Goal: Task Accomplishment & Management: Use online tool/utility

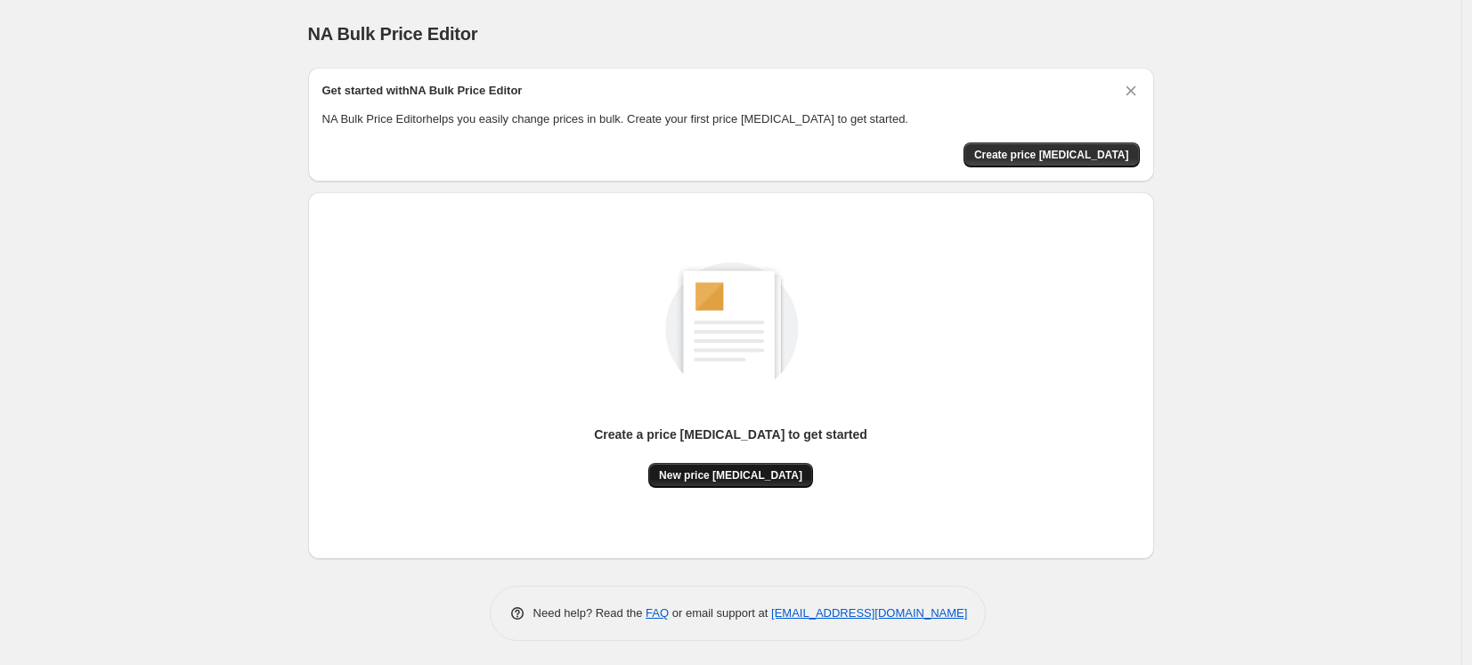
click at [757, 475] on span "New price change job" at bounding box center [730, 475] width 143 height 14
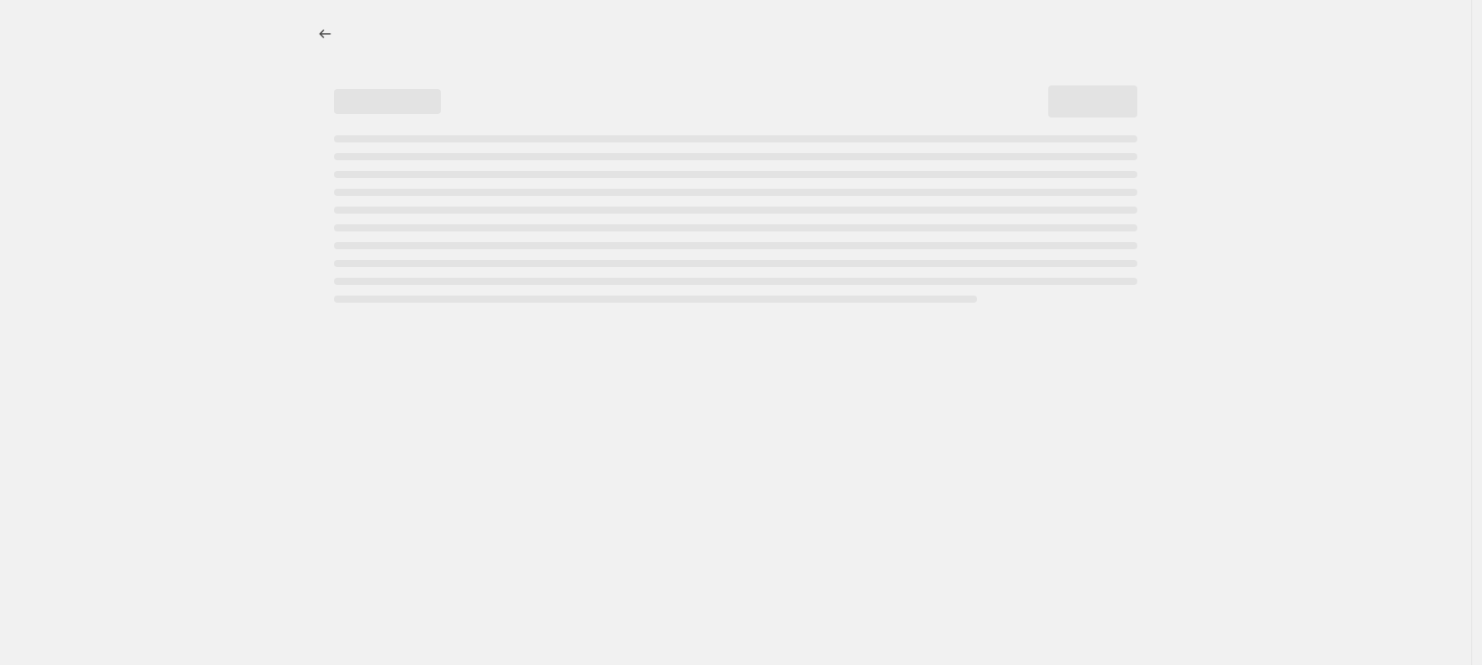
select select "percentage"
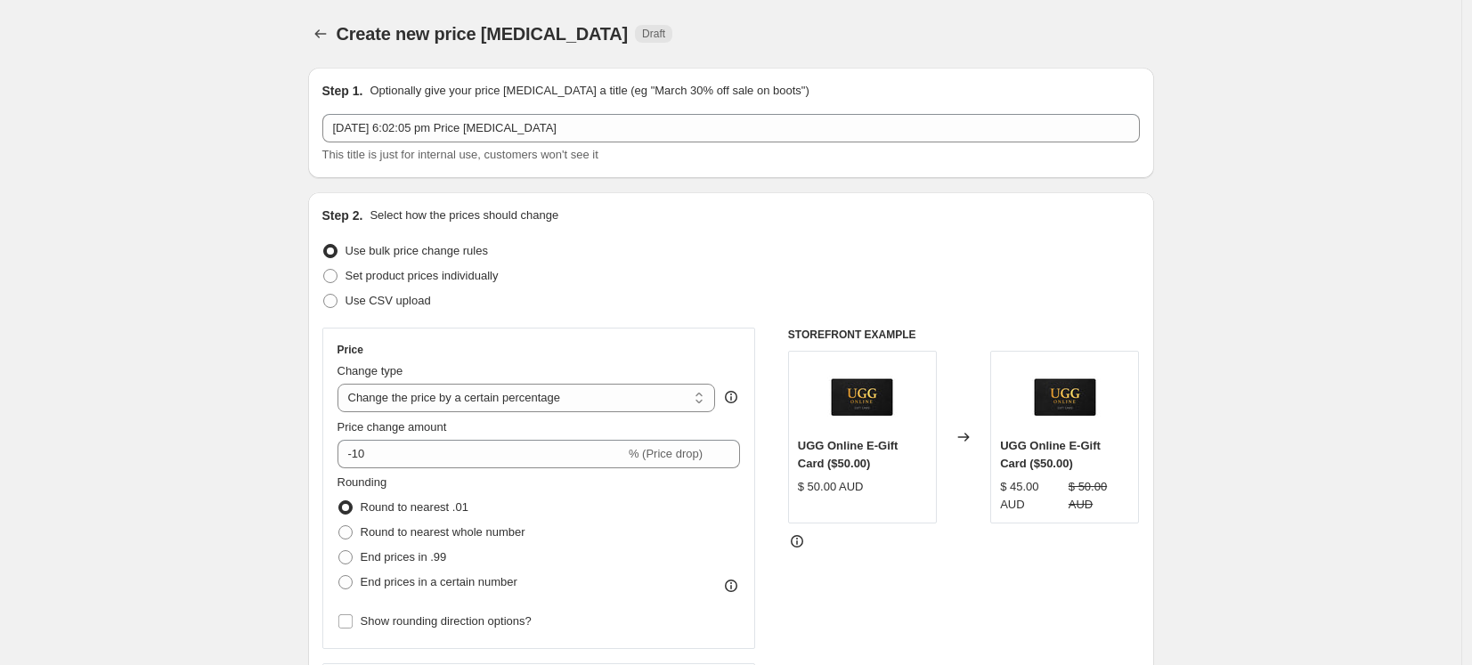
scroll to position [357, 0]
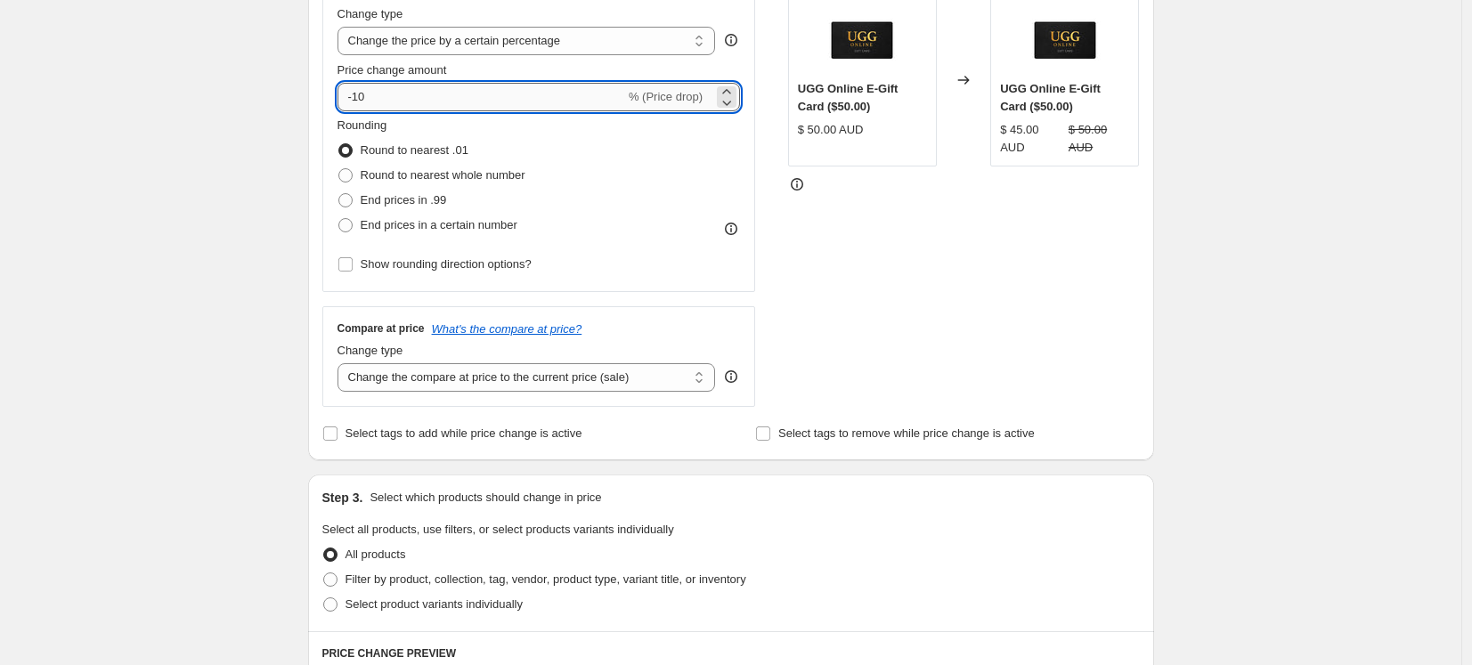
click at [487, 92] on input "-10" at bounding box center [482, 97] width 288 height 28
type input "7.5"
click at [239, 162] on div "Create new price change job. This page is ready Create new price change job Dra…" at bounding box center [730, 533] width 1461 height 1780
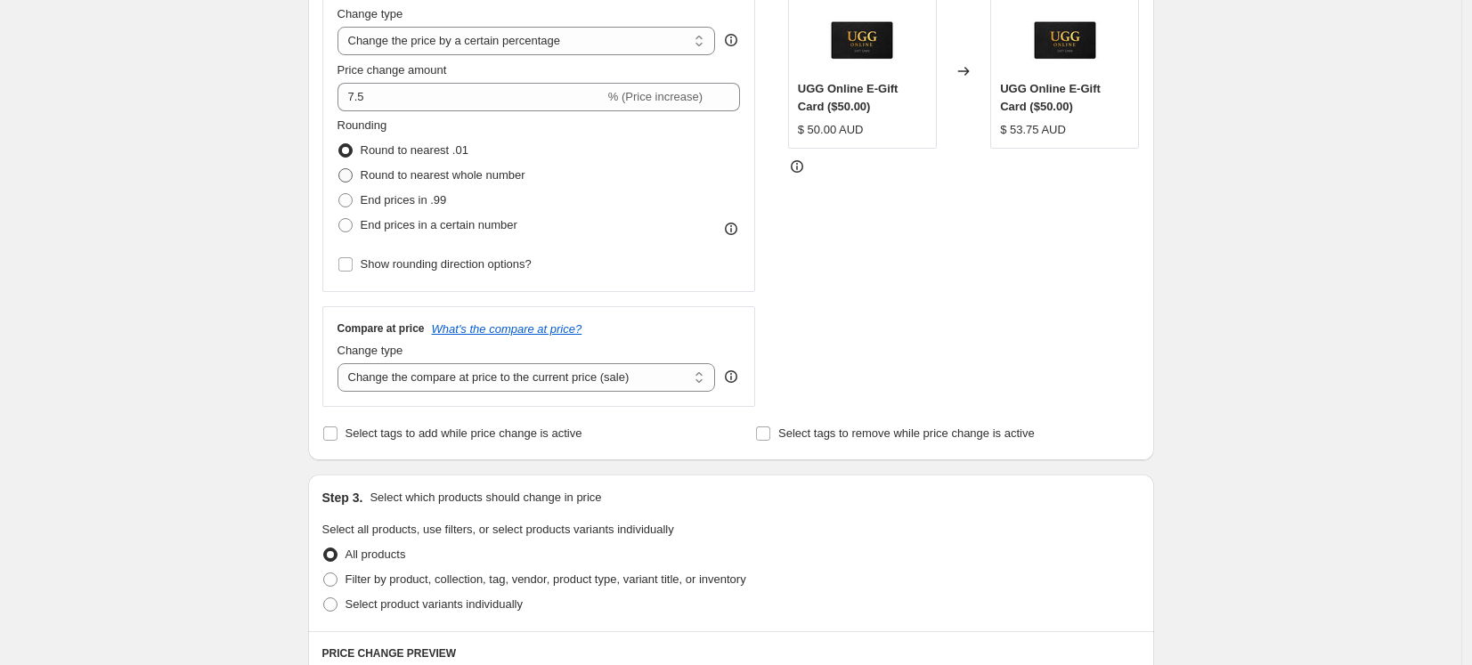
click at [386, 173] on span "Round to nearest whole number" at bounding box center [443, 174] width 165 height 13
click at [339, 169] on input "Round to nearest whole number" at bounding box center [338, 168] width 1 height 1
radio input "true"
select select "no_change"
click at [268, 335] on div "Create new price change job. This page is ready Create new price change job Dra…" at bounding box center [730, 533] width 1461 height 1780
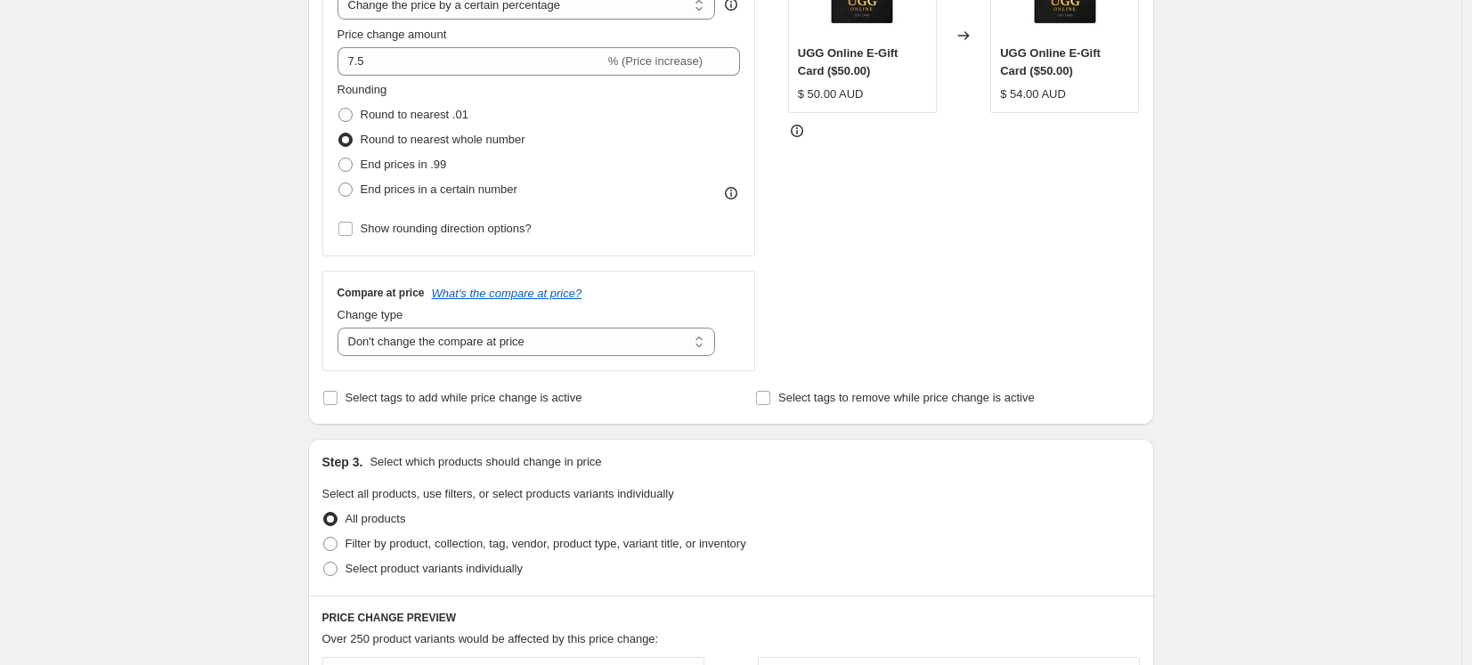
scroll to position [540, 0]
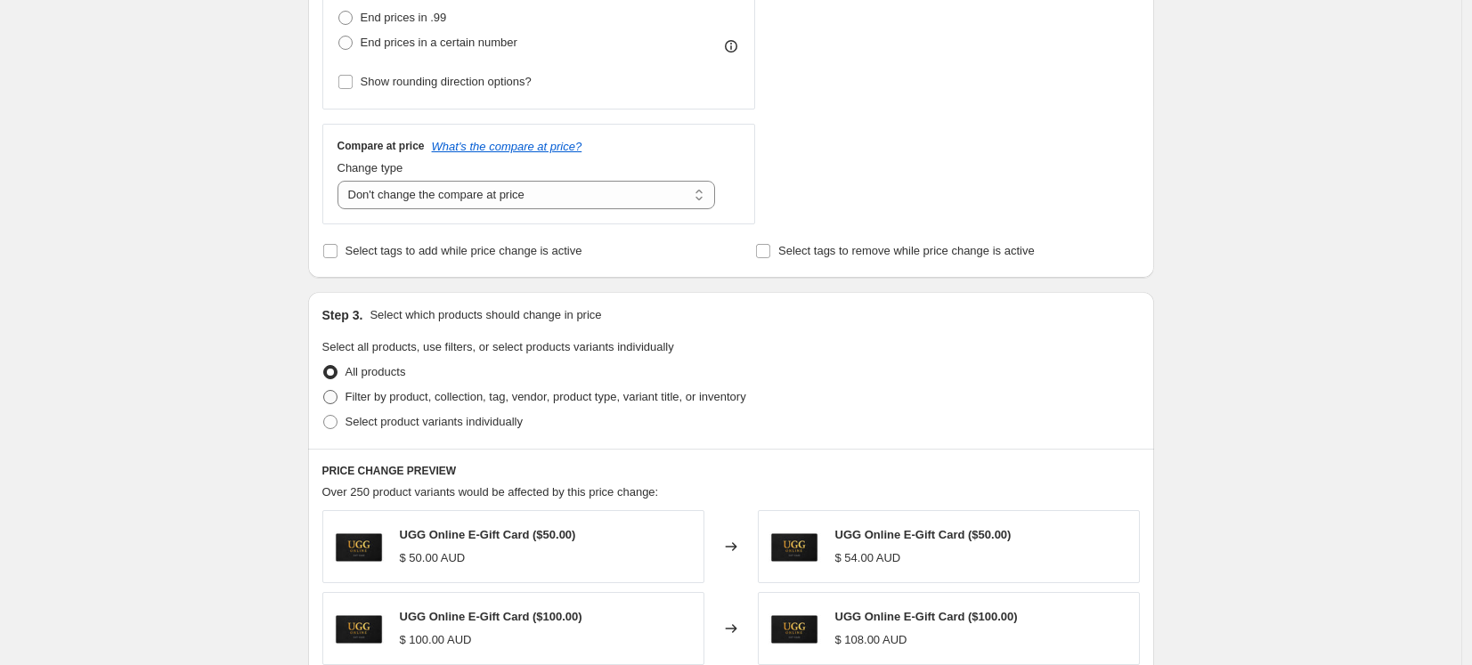
click at [484, 394] on span "Filter by product, collection, tag, vendor, product type, variant title, or inv…" at bounding box center [546, 396] width 401 height 13
click at [324, 391] on input "Filter by product, collection, tag, vendor, product type, variant title, or inv…" at bounding box center [323, 390] width 1 height 1
radio input "true"
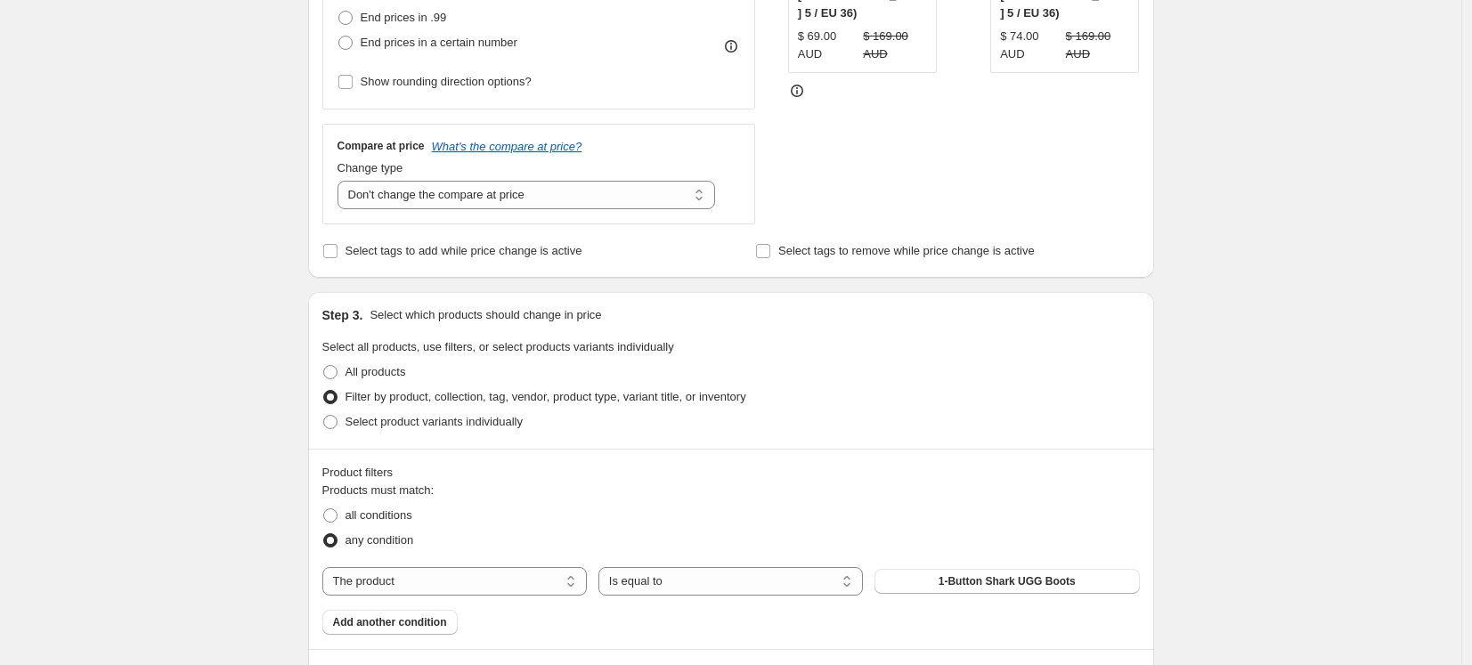
scroll to position [873, 0]
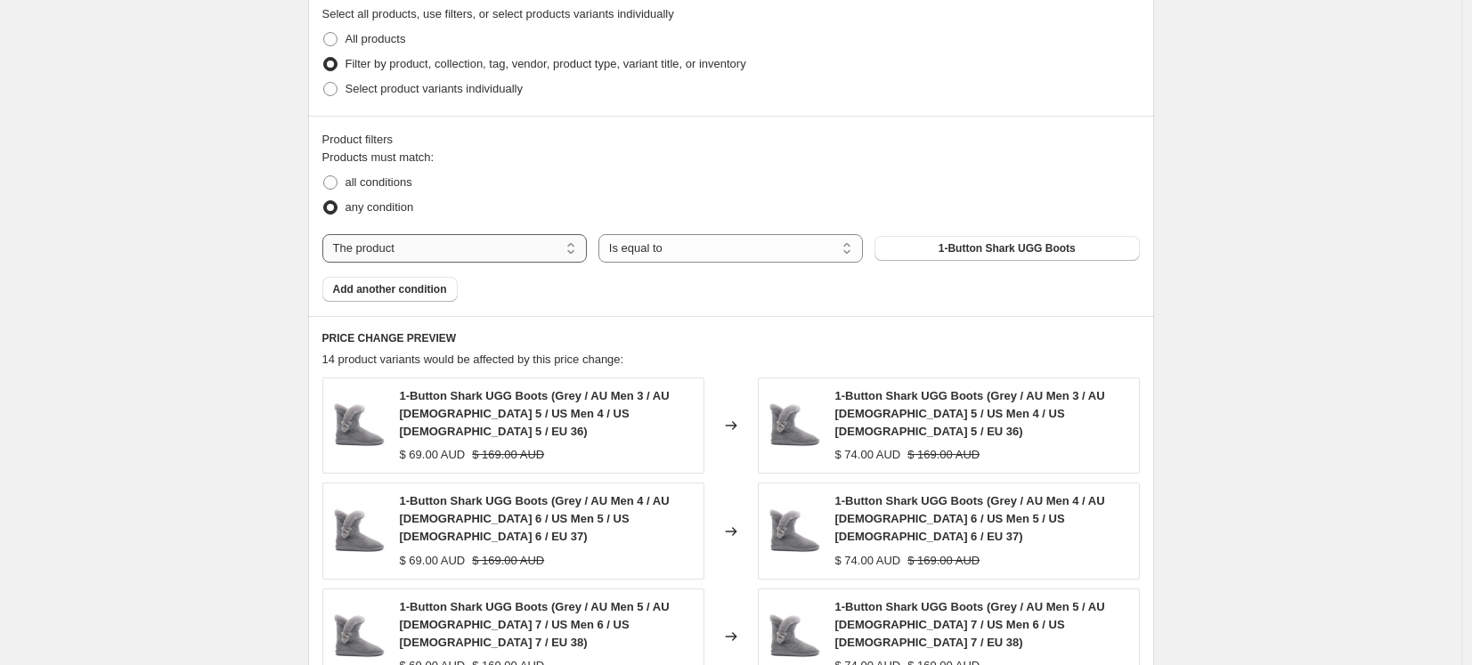
select select "tag"
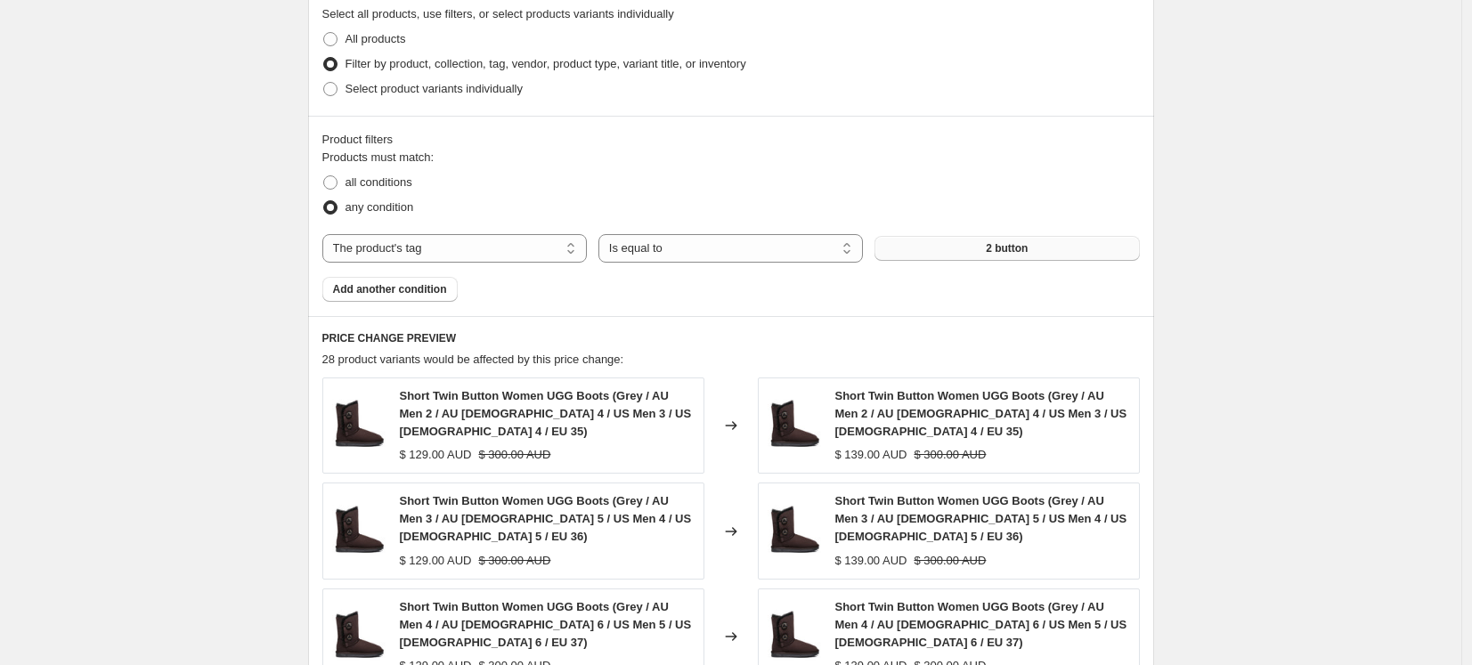
click at [950, 247] on button "2 button" at bounding box center [1007, 248] width 264 height 25
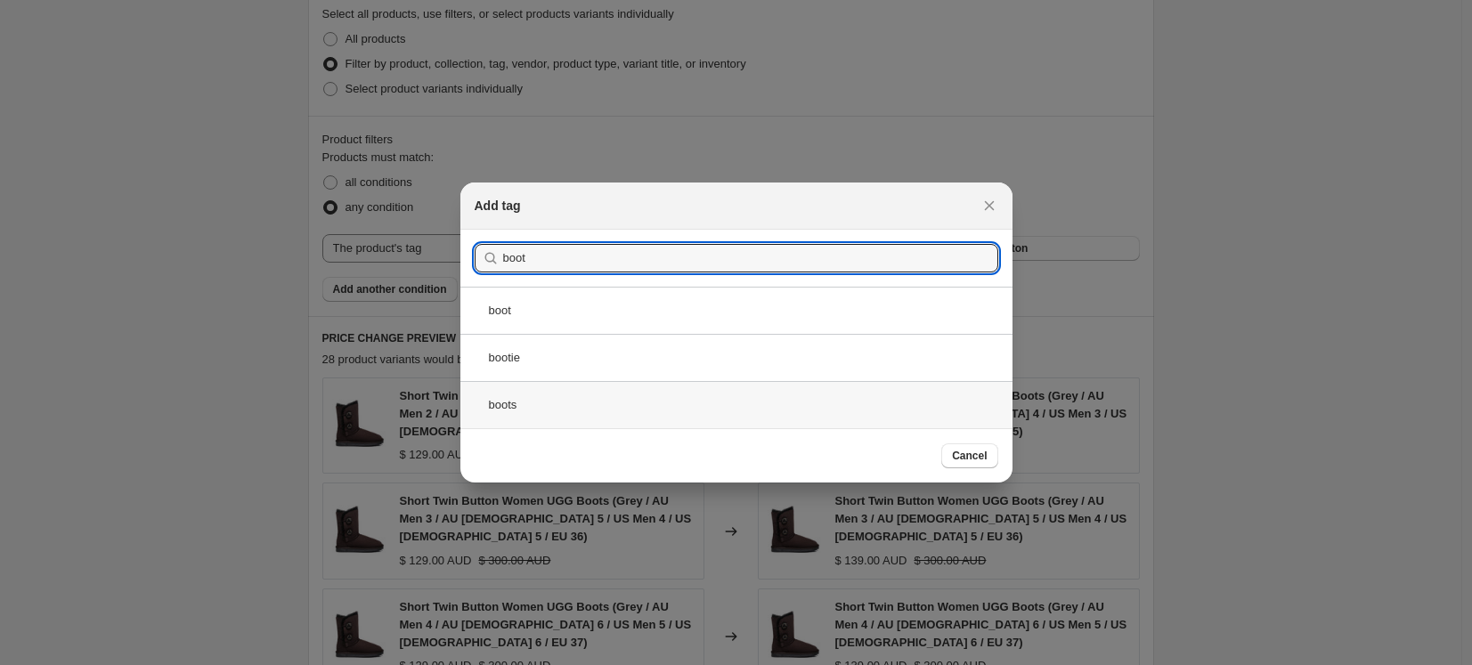
type input "boot"
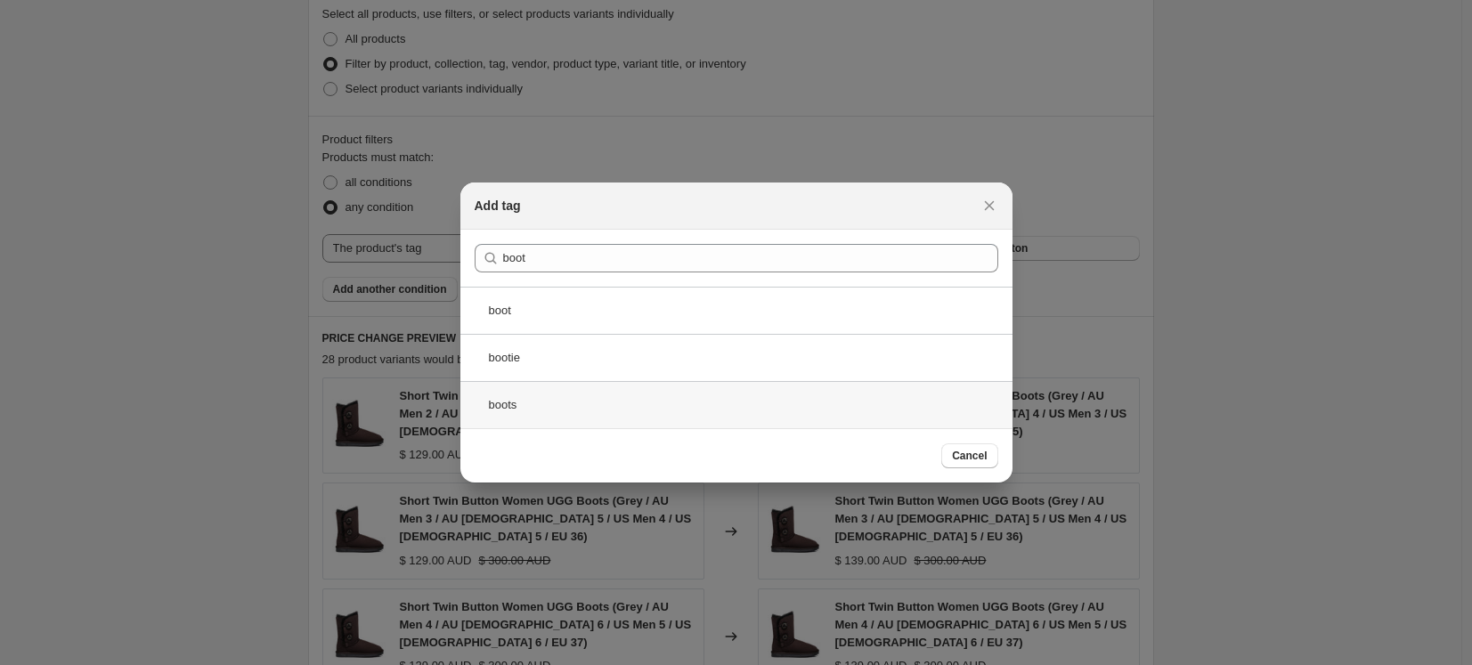
click at [647, 402] on div "boots" at bounding box center [736, 404] width 552 height 47
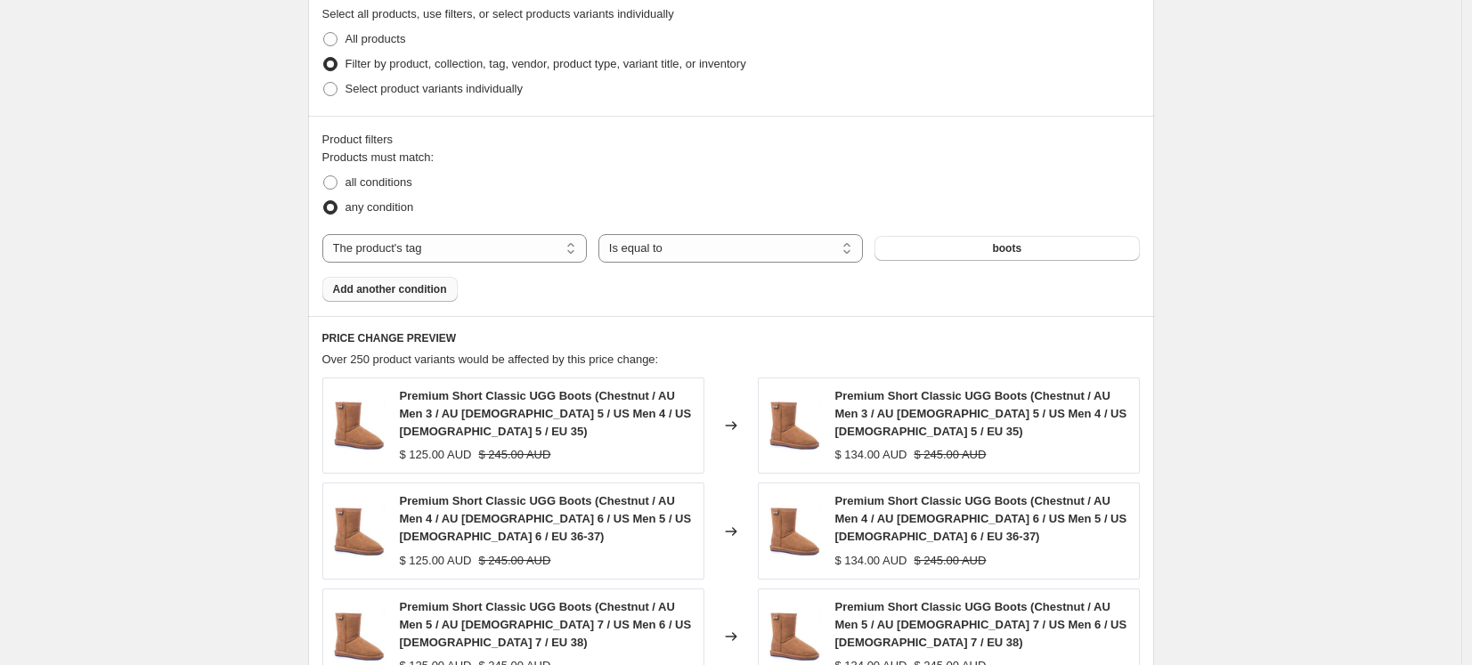
click at [407, 290] on span "Add another condition" at bounding box center [390, 289] width 114 height 14
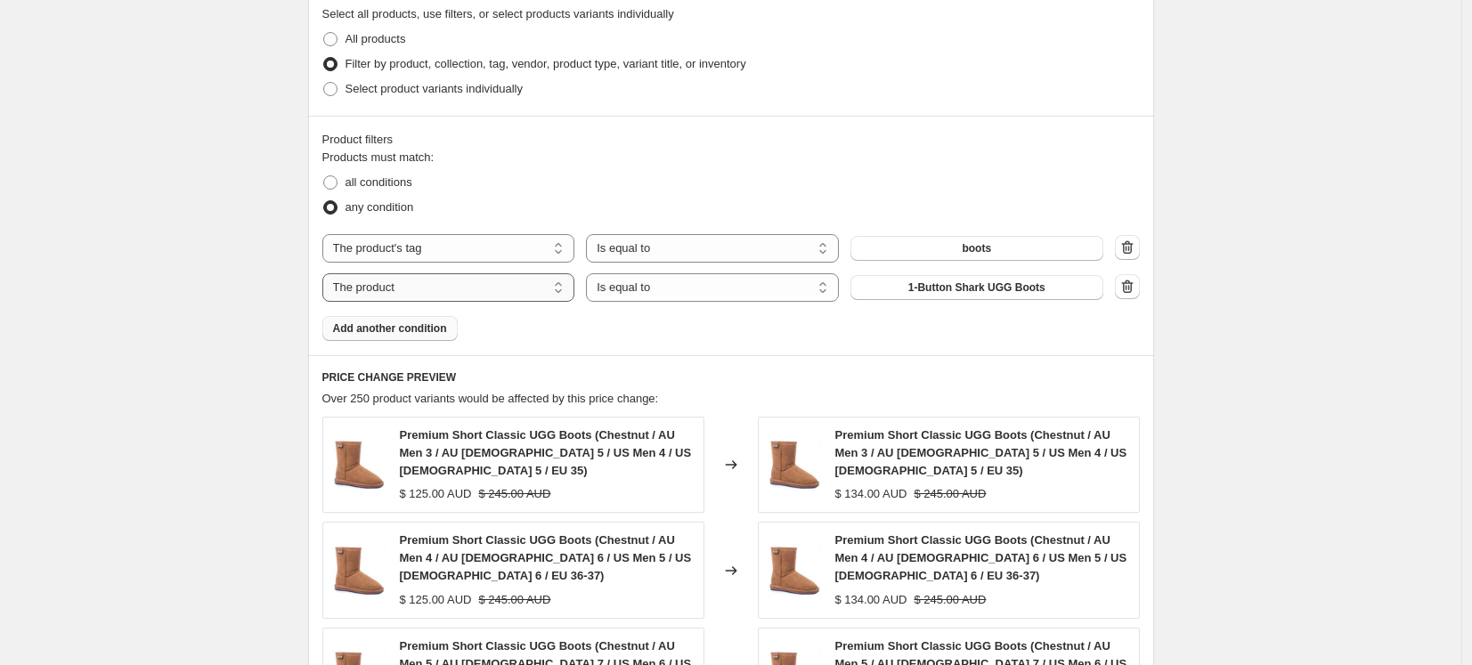
select select "tag"
click at [950, 288] on button "2 button" at bounding box center [976, 287] width 253 height 25
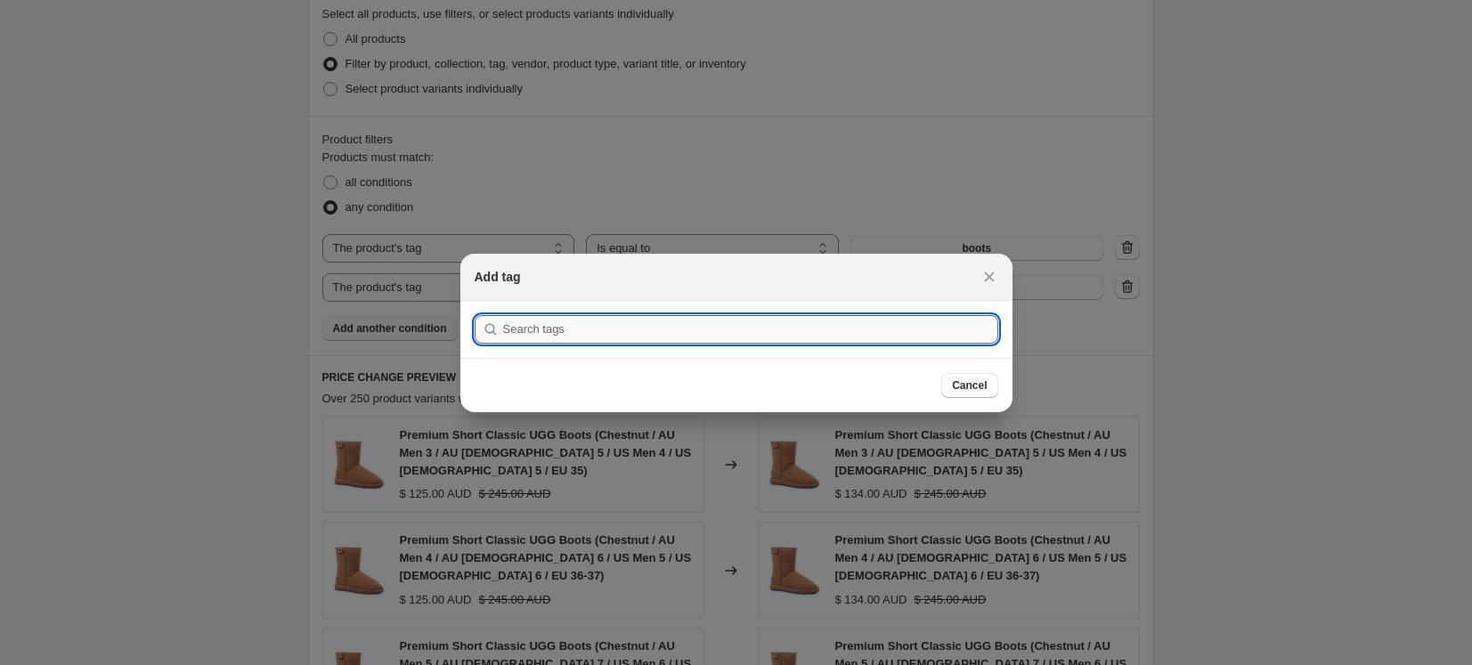
click at [867, 330] on input ":r2h:" at bounding box center [750, 329] width 495 height 28
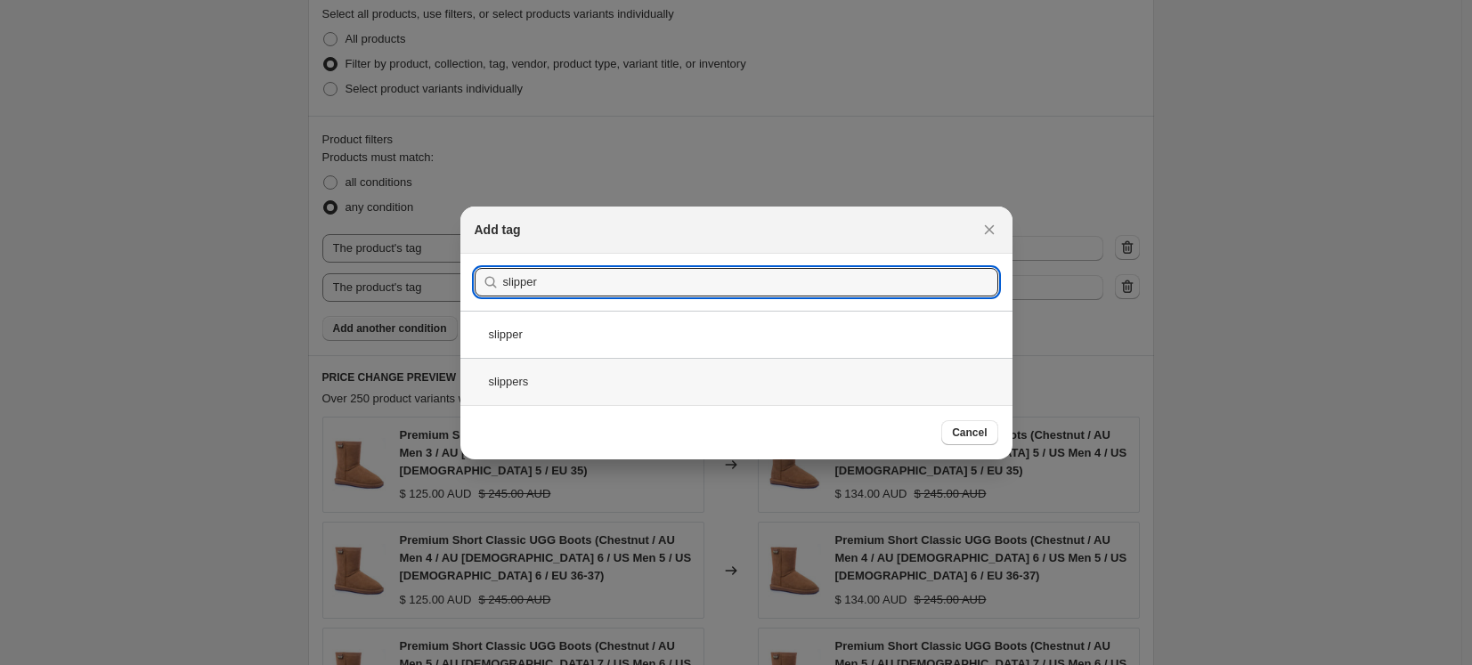
type input "slipper"
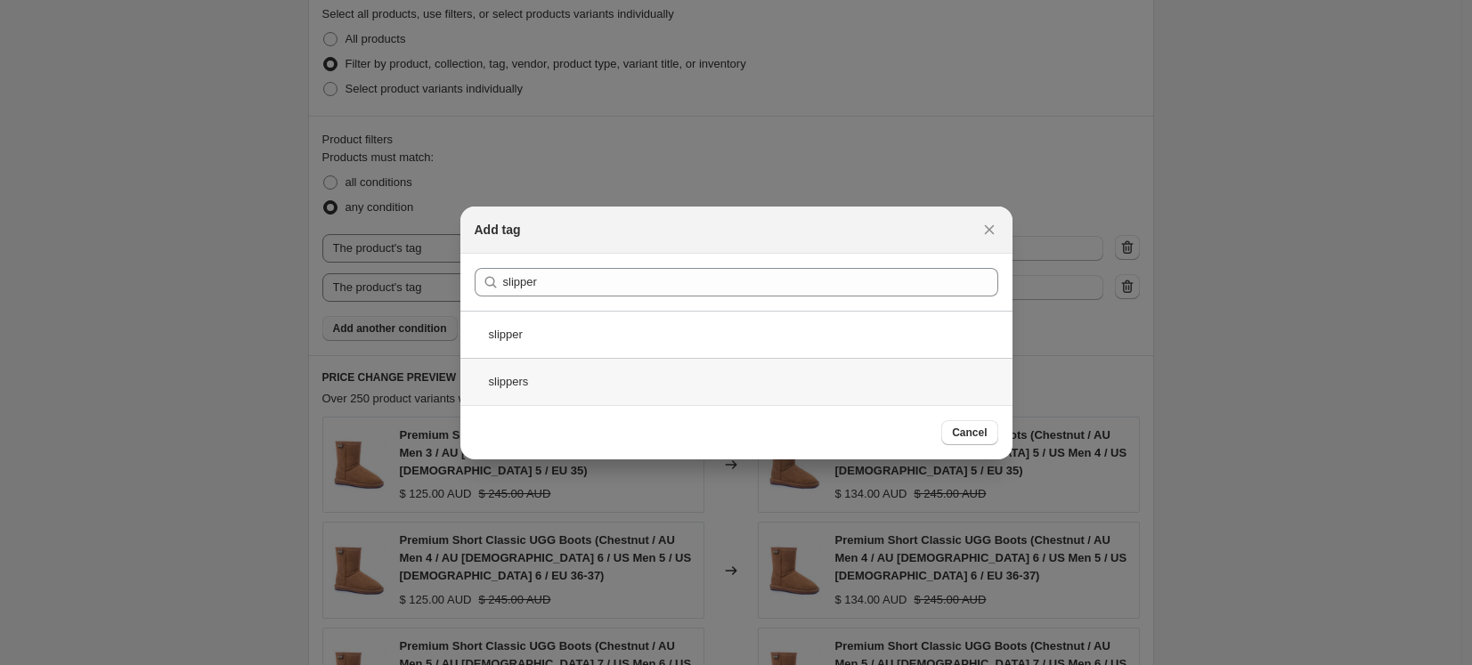
click at [671, 380] on div "slippers" at bounding box center [736, 381] width 552 height 47
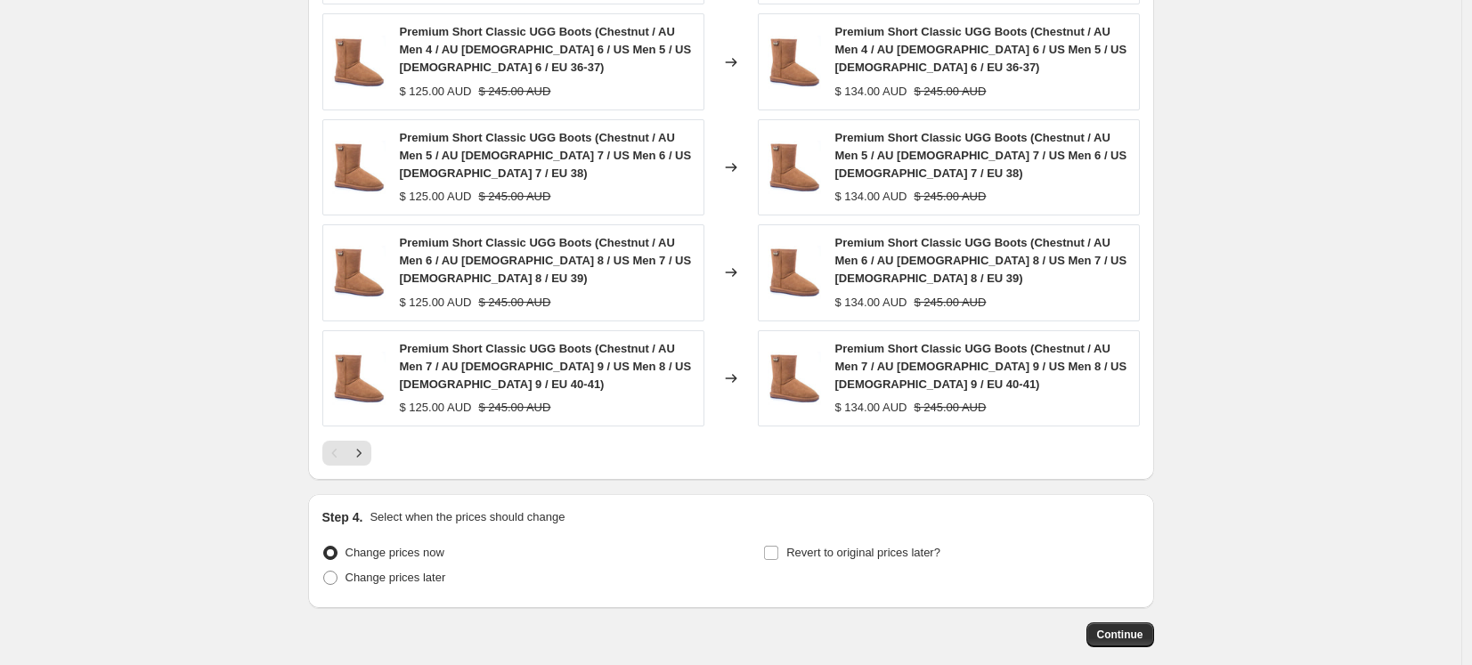
scroll to position [1472, 0]
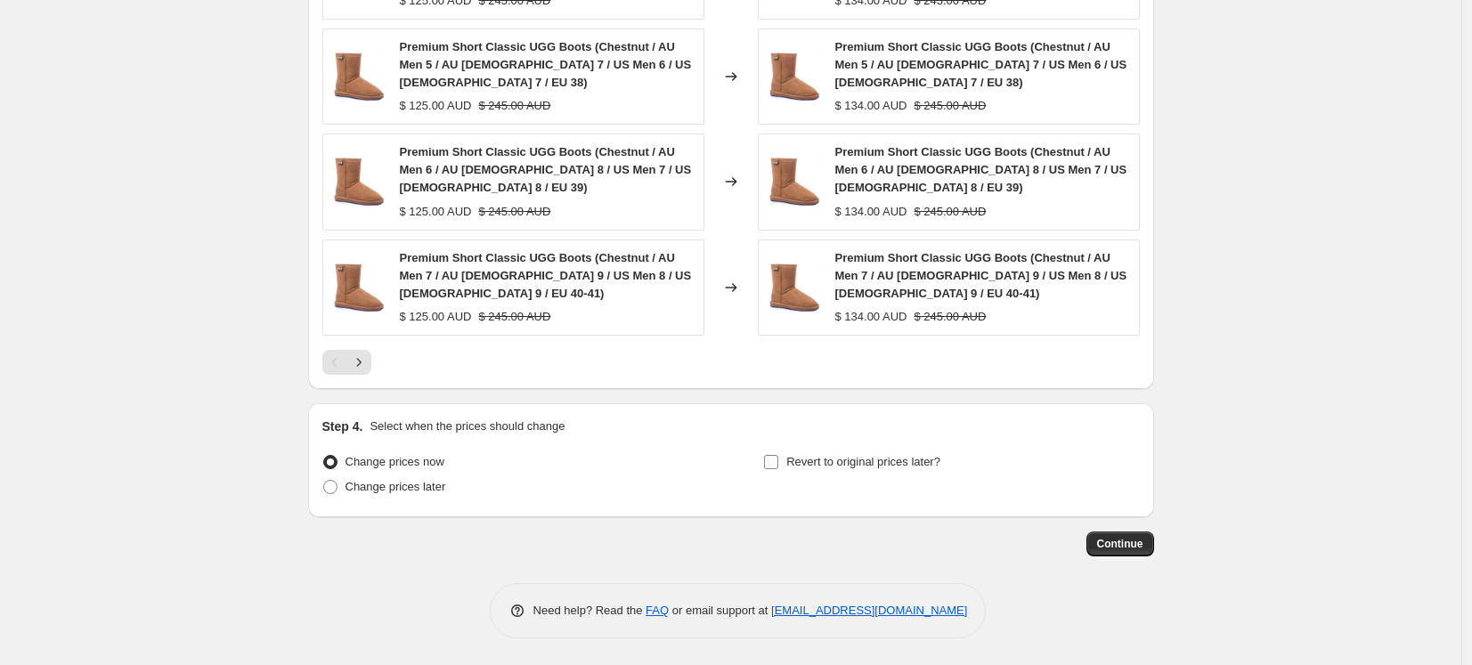
click at [775, 460] on input "Revert to original prices later?" at bounding box center [771, 462] width 14 height 14
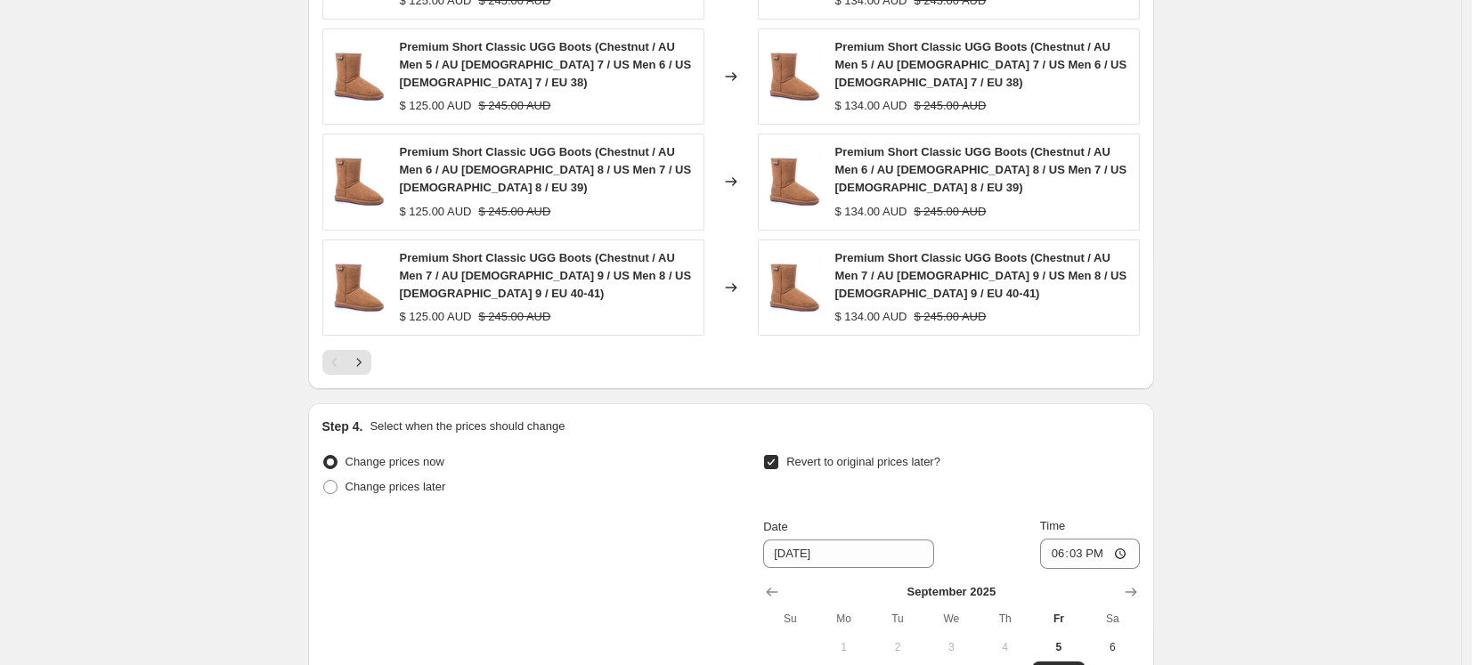
click at [777, 460] on input "Revert to original prices later?" at bounding box center [771, 462] width 14 height 14
checkbox input "false"
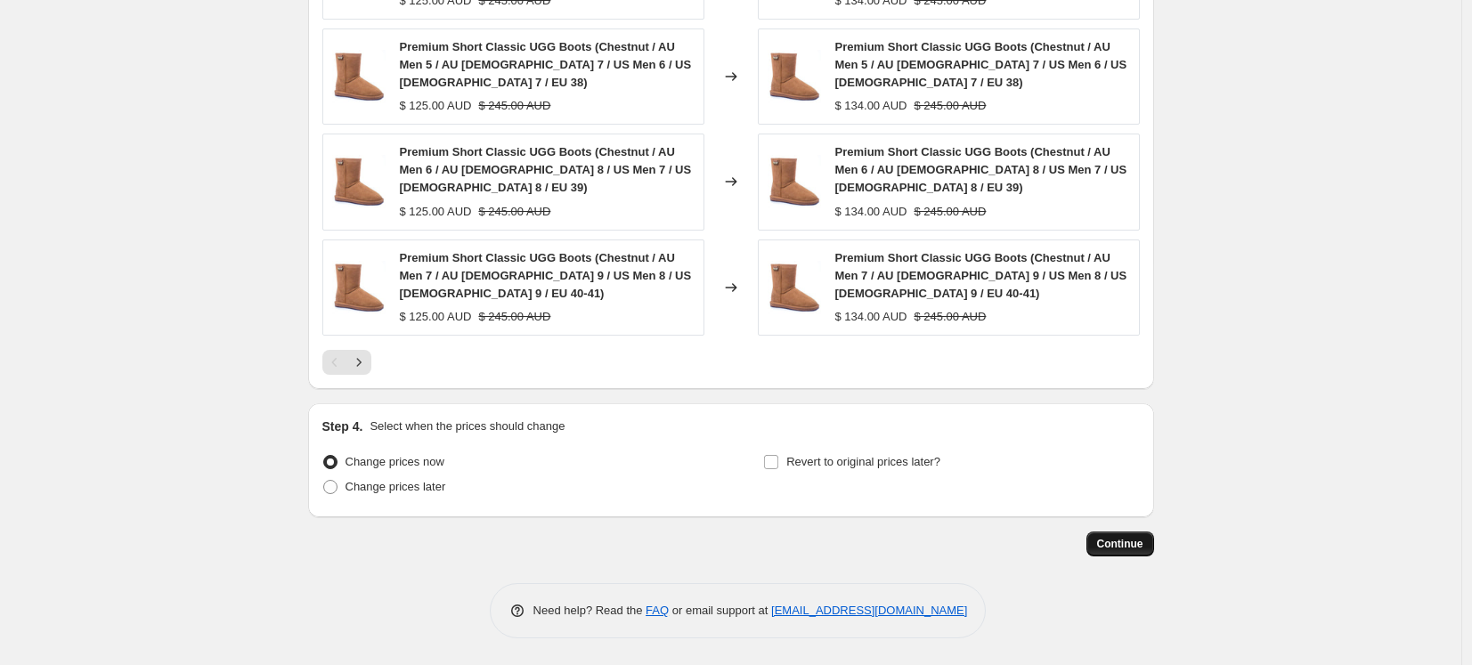
click at [1119, 546] on span "Continue" at bounding box center [1120, 544] width 46 height 14
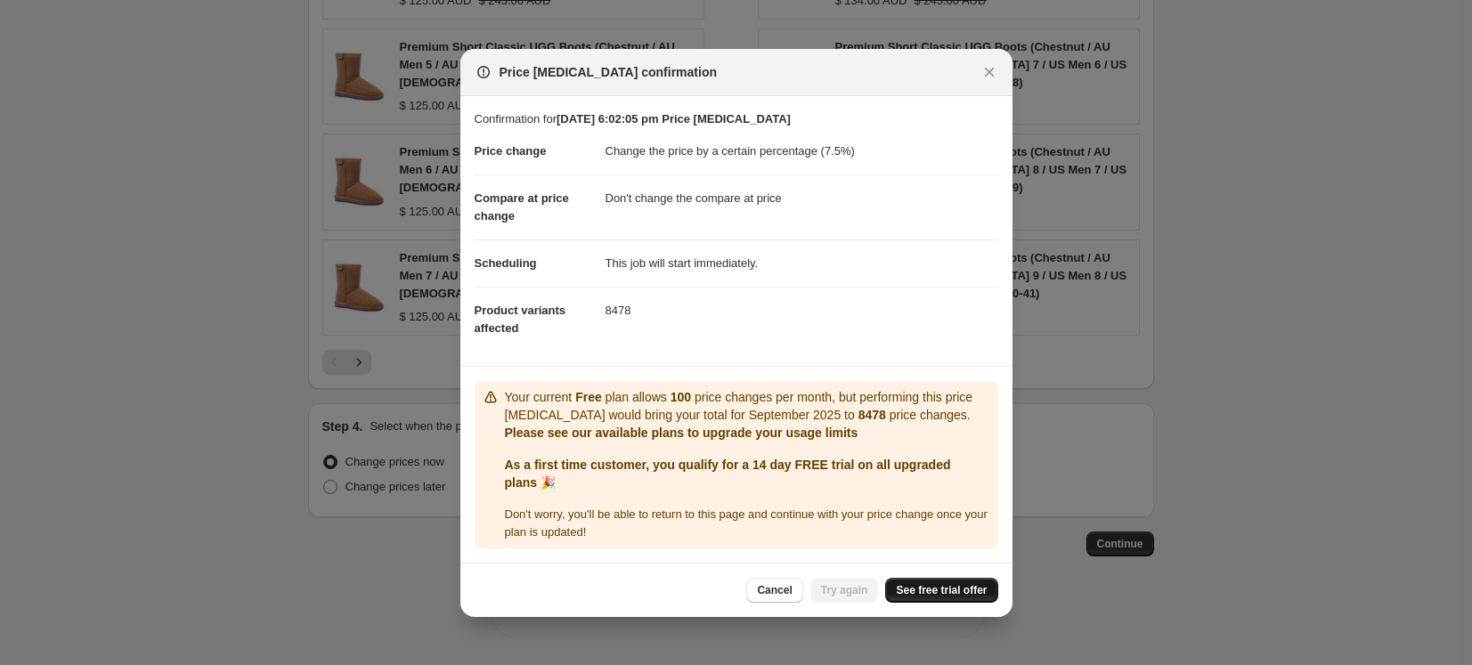
click at [927, 598] on span "See free trial offer" at bounding box center [941, 590] width 91 height 14
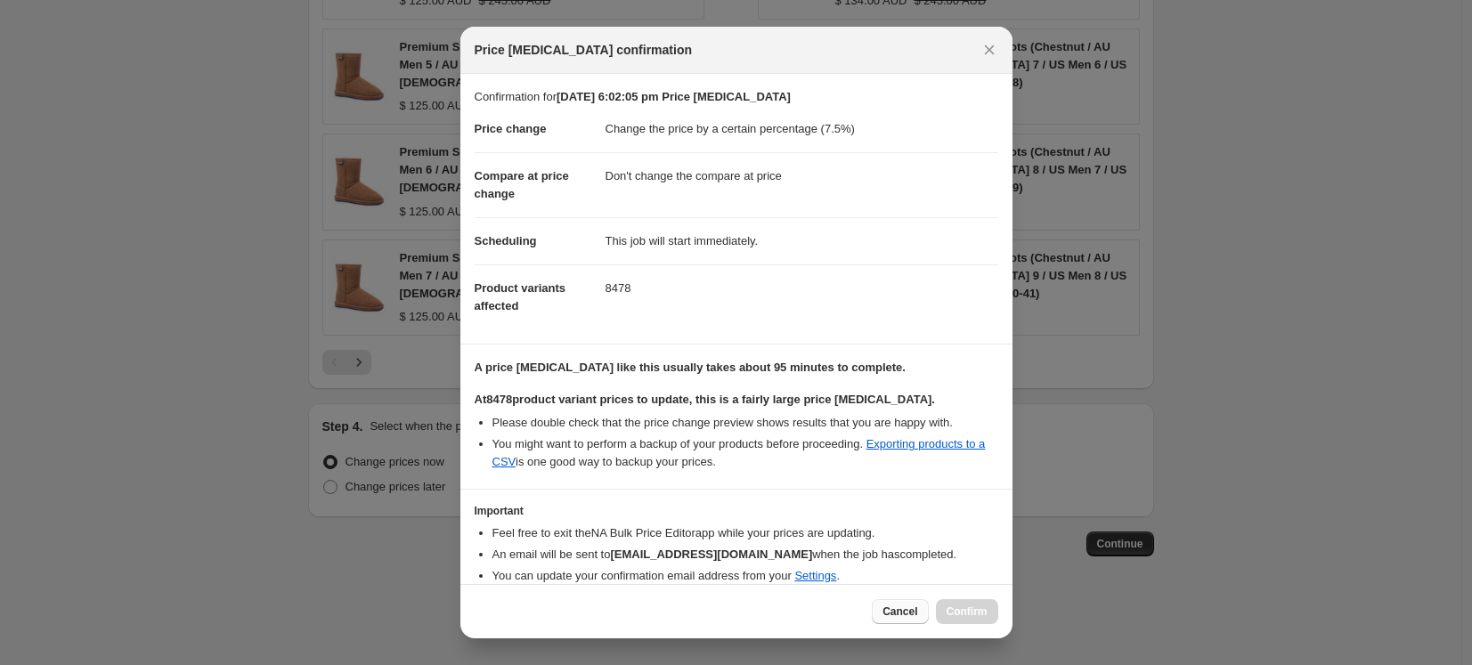
click at [915, 619] on button "Cancel" at bounding box center [900, 611] width 56 height 25
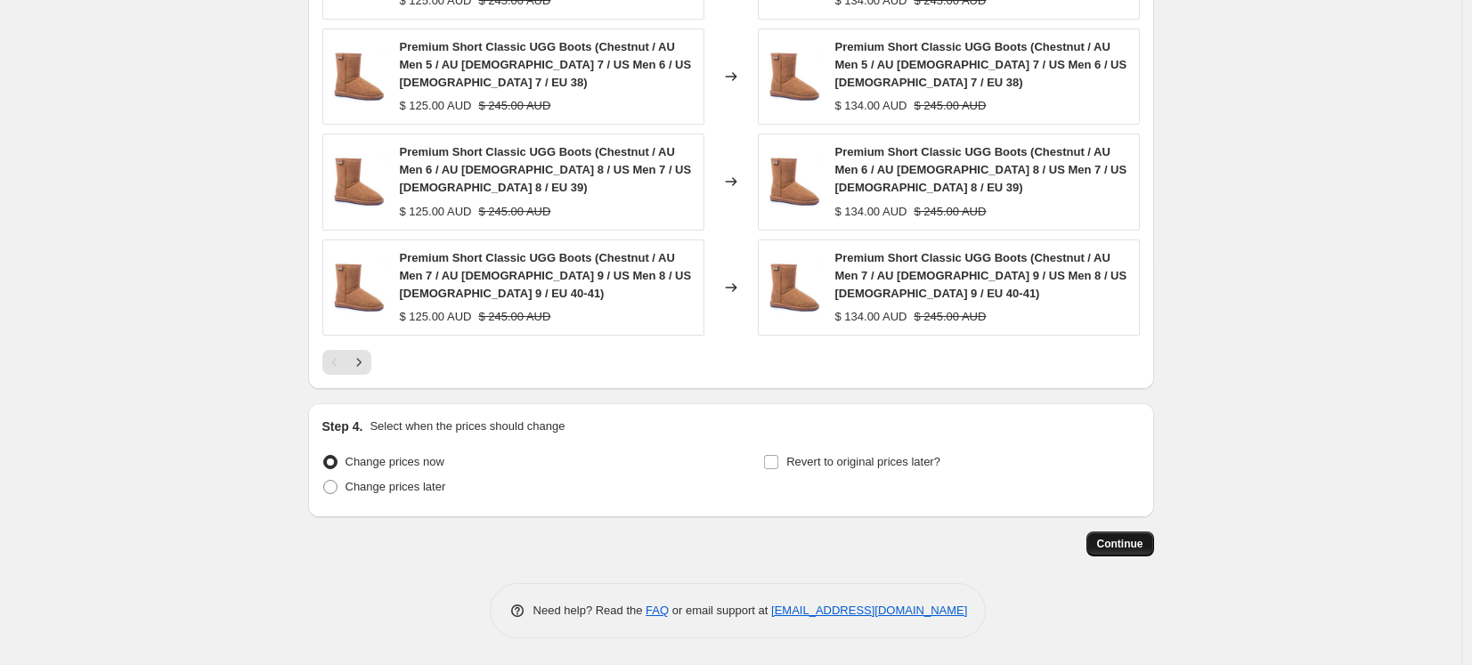
click at [1116, 547] on span "Continue" at bounding box center [1120, 544] width 46 height 14
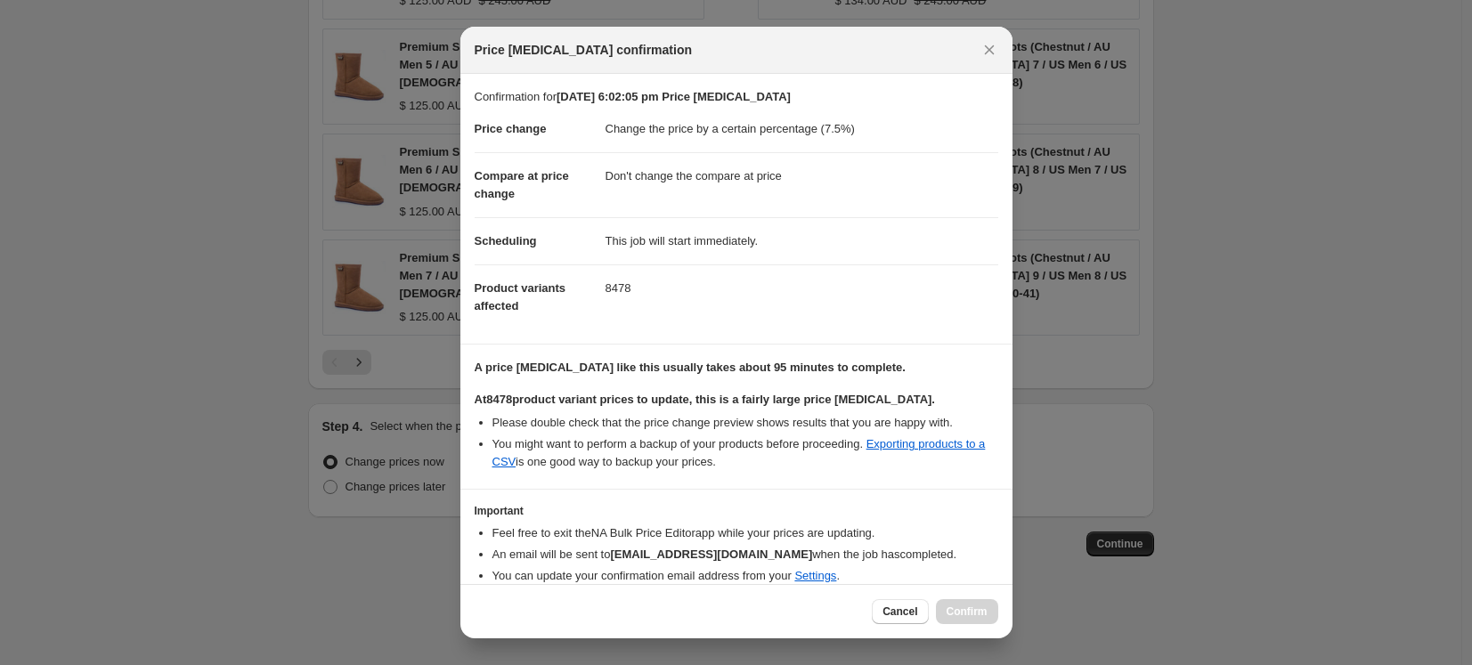
scroll to position [73, 0]
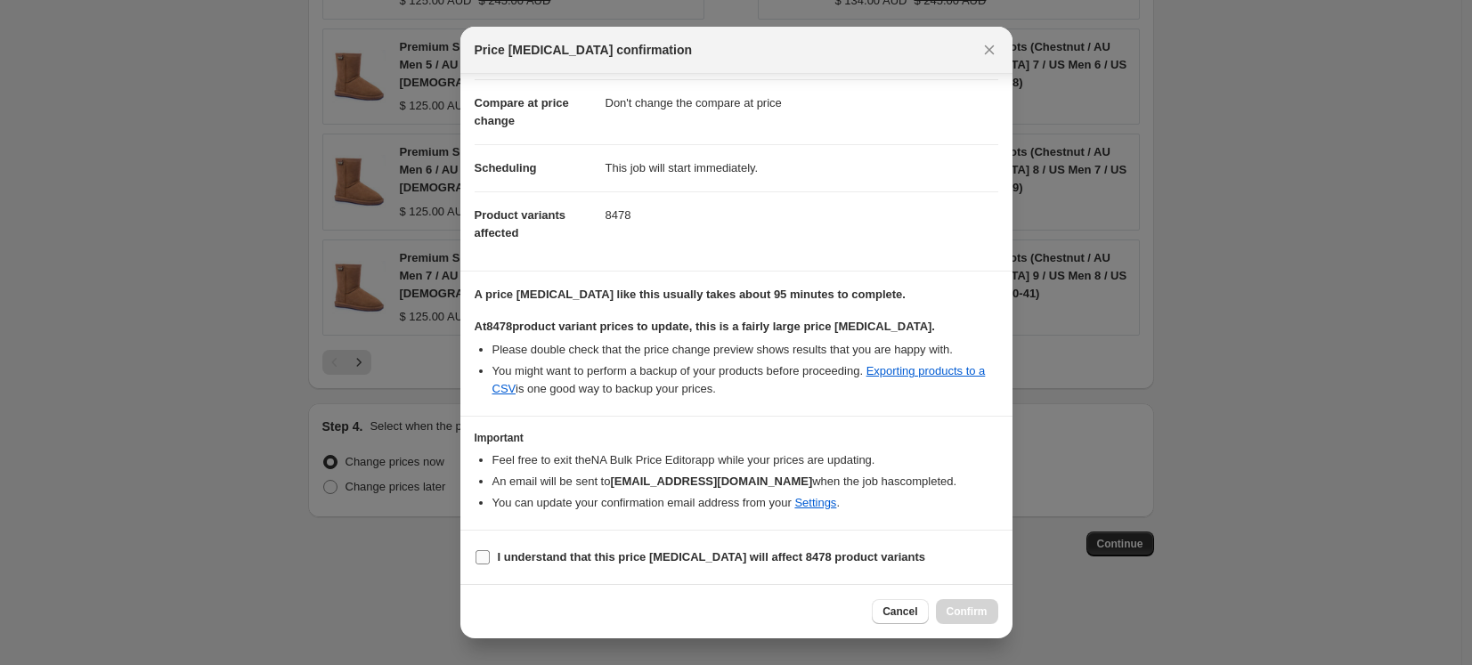
click at [481, 552] on input "I understand that this price change job will affect 8478 product variants" at bounding box center [483, 557] width 14 height 14
checkbox input "true"
click at [960, 614] on span "Confirm" at bounding box center [967, 612] width 41 height 14
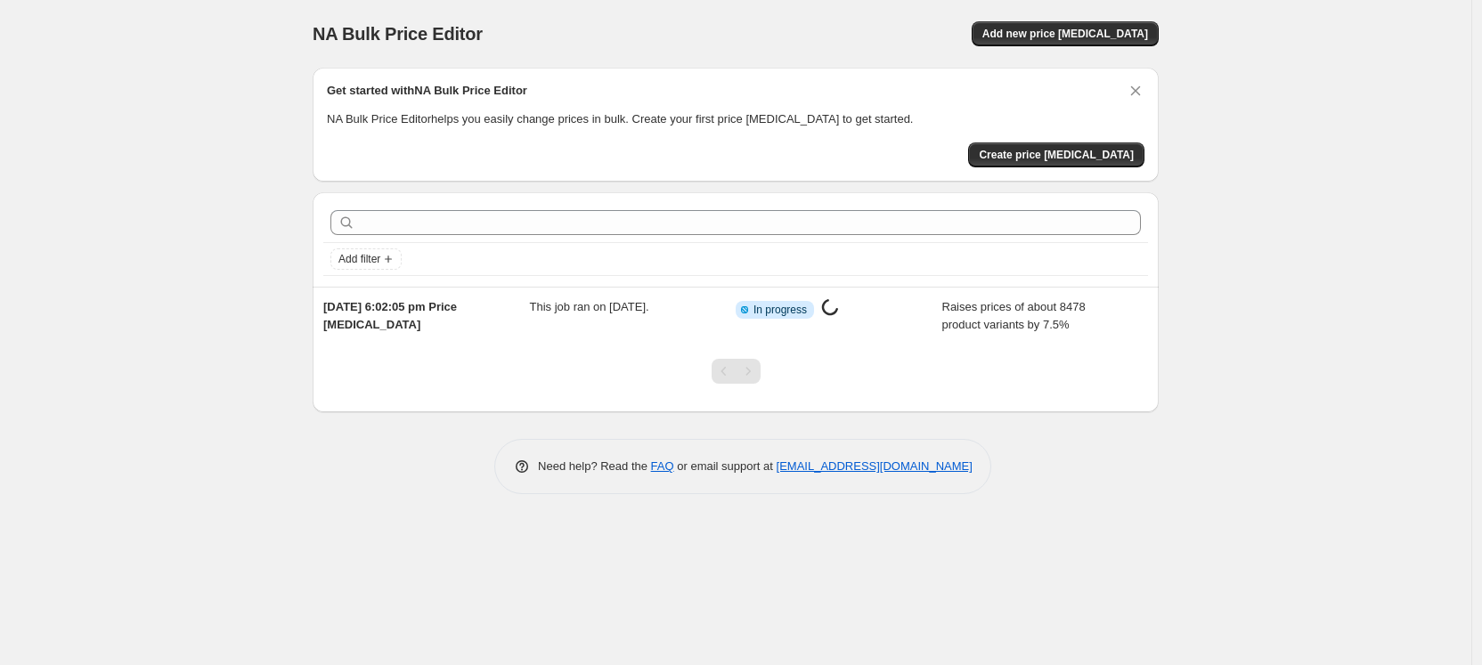
click at [1292, 85] on div "NA Bulk Price Editor. This page is ready NA Bulk Price Editor Add new price cha…" at bounding box center [735, 332] width 1471 height 665
click at [1305, 49] on div "NA Bulk Price Editor. This page is ready NA Bulk Price Editor Add new price cha…" at bounding box center [735, 332] width 1471 height 665
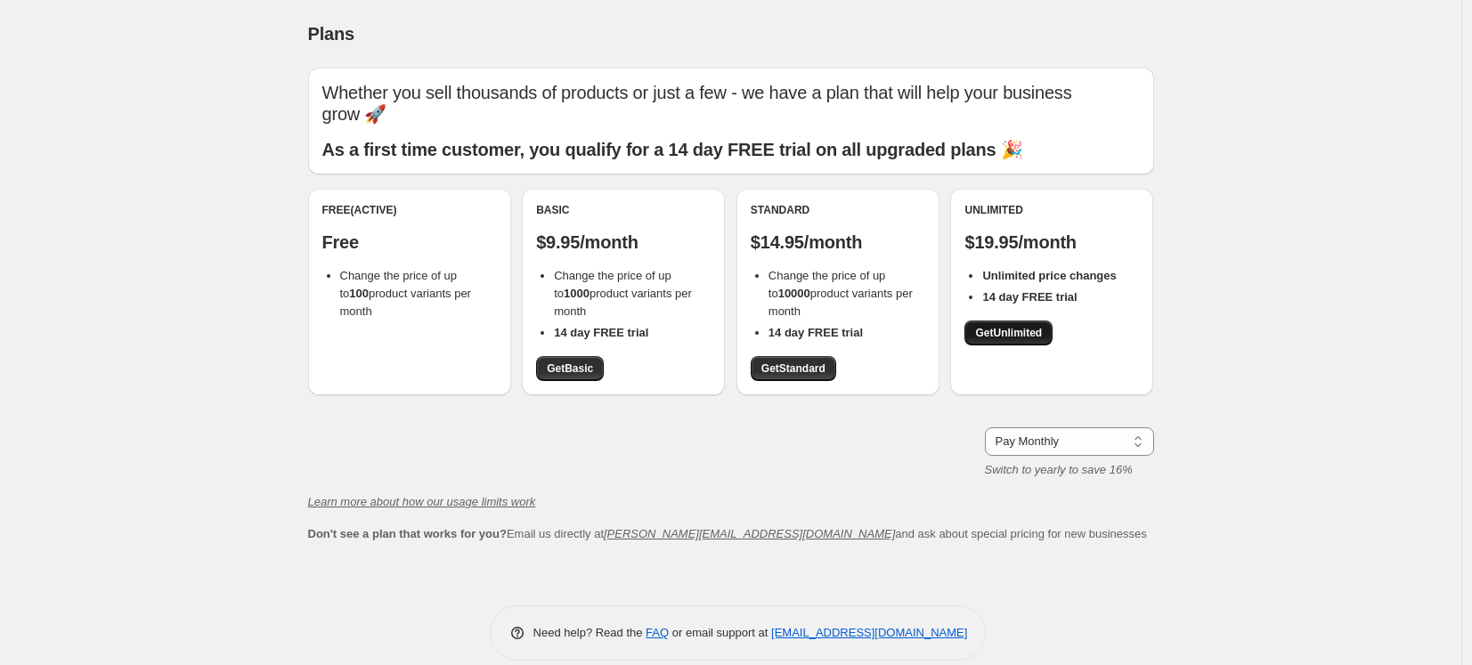
click at [1024, 326] on span "Get Unlimited" at bounding box center [1008, 333] width 67 height 14
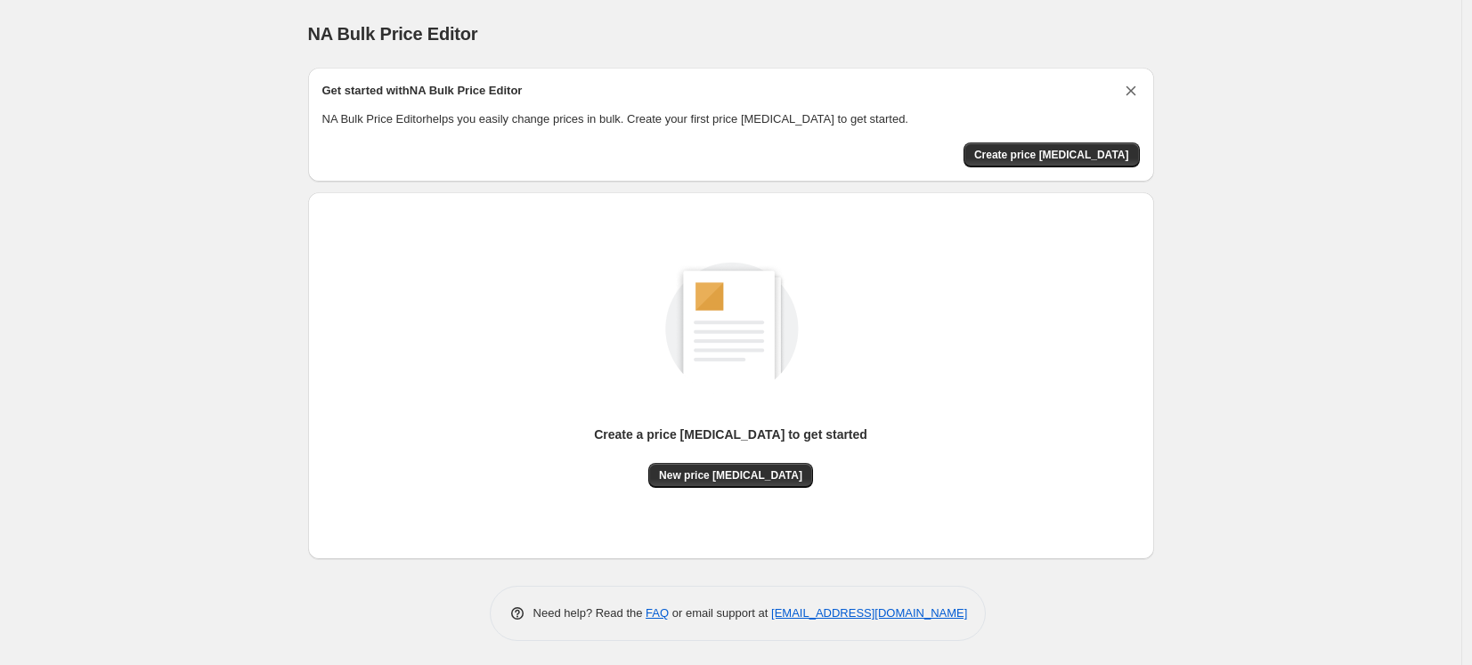
click at [1135, 88] on icon "Dismiss card" at bounding box center [1131, 91] width 10 height 10
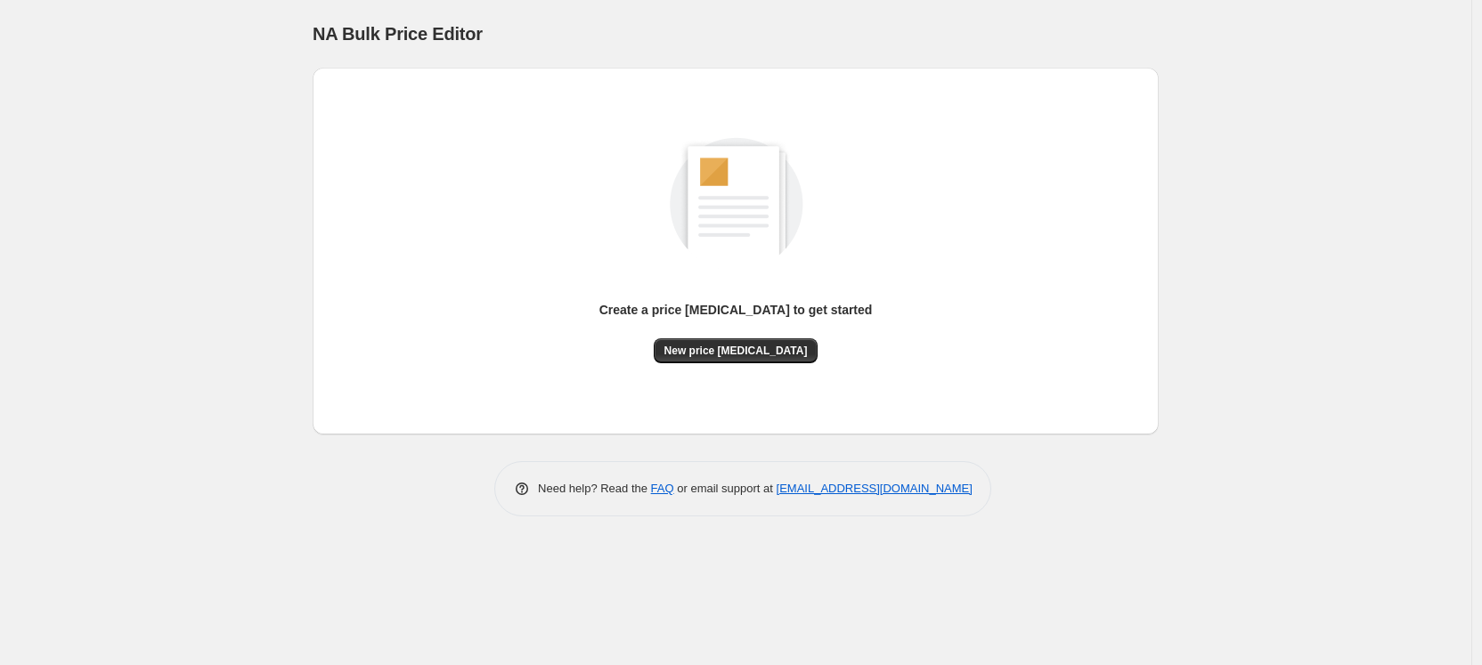
drag, startPoint x: 171, startPoint y: 181, endPoint x: 66, endPoint y: 207, distance: 108.2
click at [170, 181] on div "NA Bulk Price Editor. This page is ready NA Bulk Price Editor Create a price ch…" at bounding box center [735, 332] width 1471 height 665
